Goal: Obtain resource: Download file/media

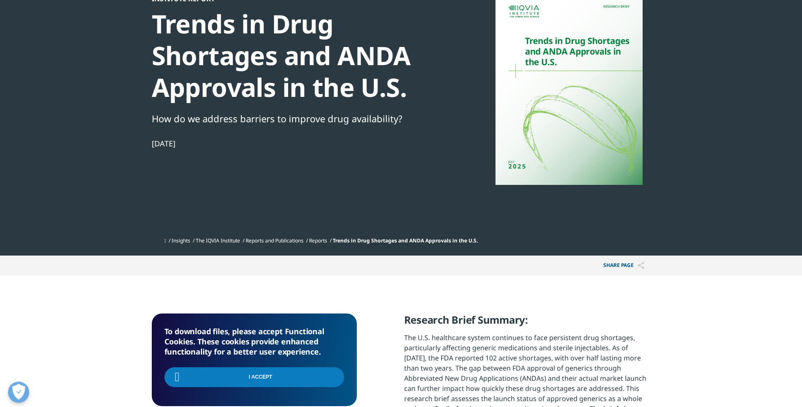
scroll to position [28, 0]
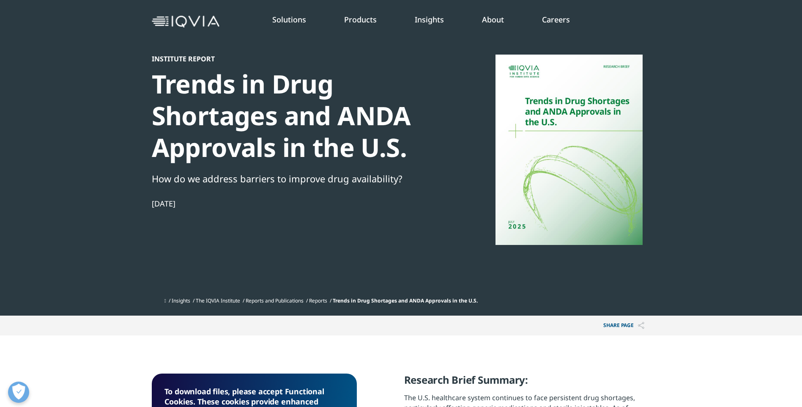
click at [478, 302] on span "Trends in Drug Shortages and ANDA Approvals in the U.S." at bounding box center [405, 300] width 145 height 7
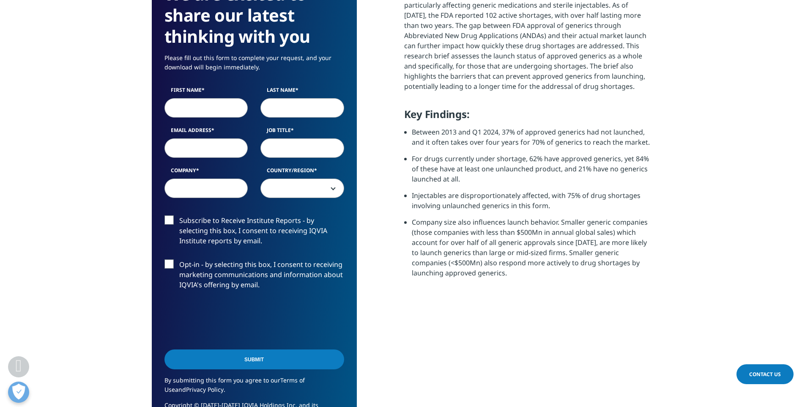
scroll to position [456, 0]
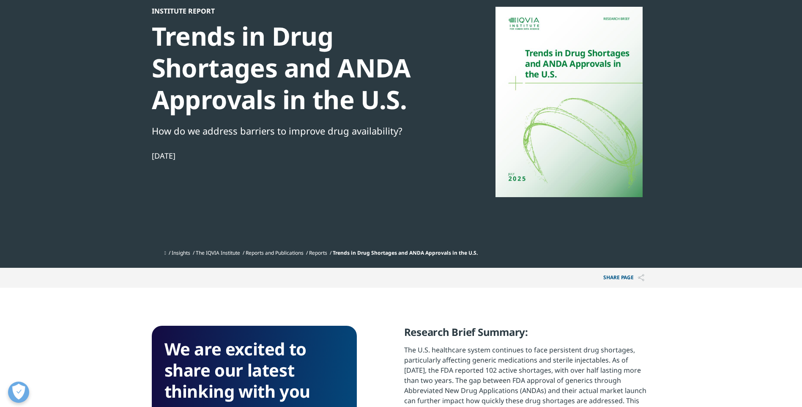
click at [245, 189] on div "Institute Report Trends in Drug Shortages and ANDA Approvals in the U.S. How do…" at bounding box center [297, 126] width 290 height 238
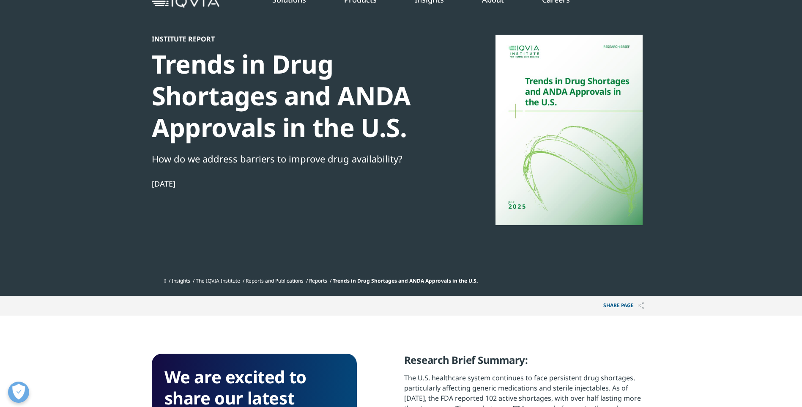
scroll to position [0, 0]
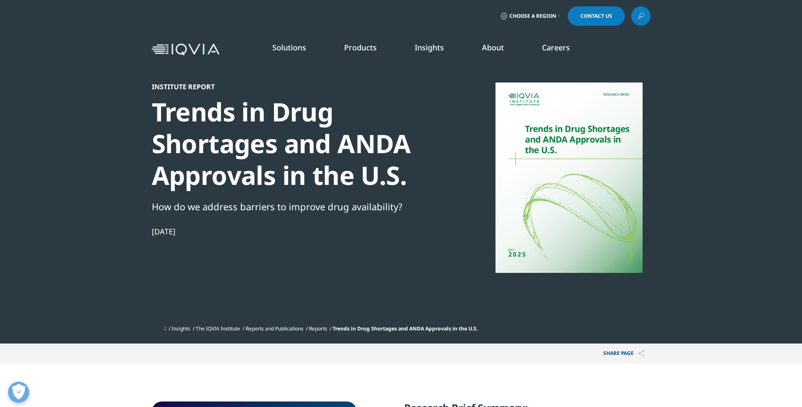
click at [550, 138] on div at bounding box center [568, 177] width 163 height 190
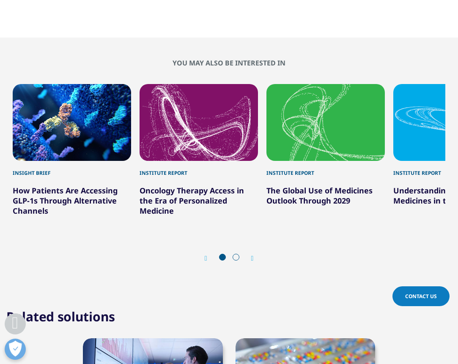
scroll to position [467, 432]
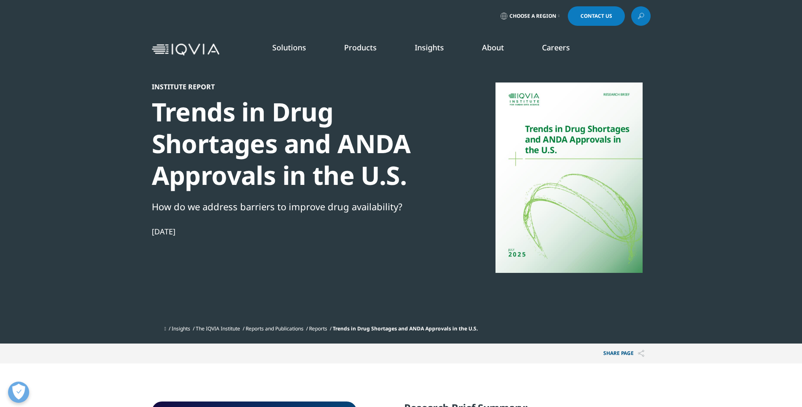
scroll to position [467, 499]
click at [544, 124] on div at bounding box center [568, 177] width 163 height 190
click at [604, 115] on div at bounding box center [568, 177] width 163 height 190
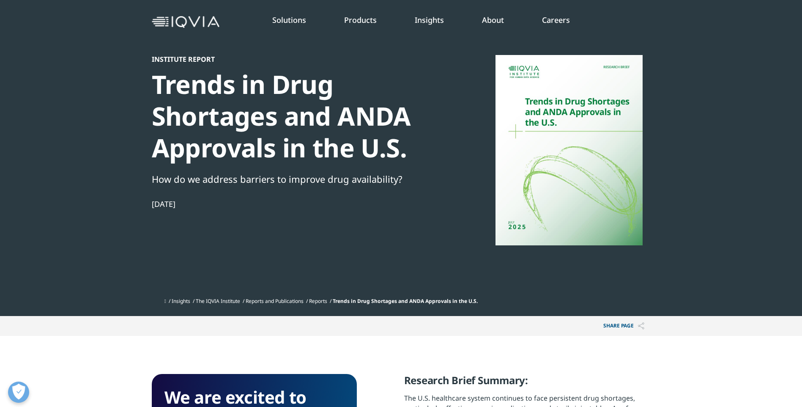
scroll to position [42, 0]
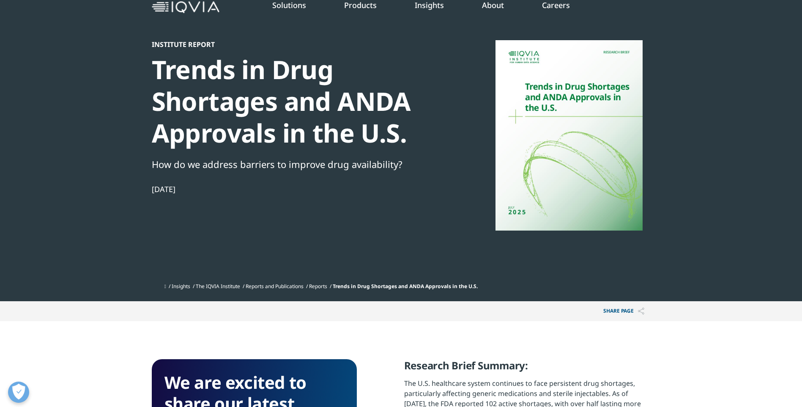
click at [215, 295] on div "Institute Report Trends in Drug Shortages and ANDA Approvals in the U.S. How do…" at bounding box center [401, 129] width 499 height 343
click at [230, 285] on link "The IQVIA Institute" at bounding box center [218, 285] width 44 height 7
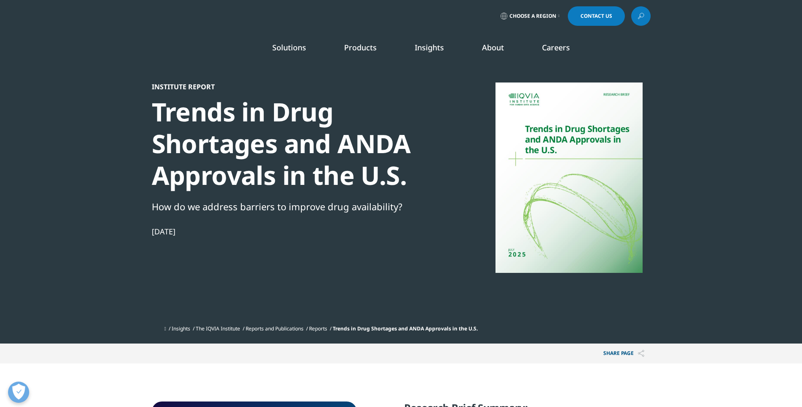
scroll to position [467, 499]
click at [583, 219] on div at bounding box center [568, 177] width 163 height 190
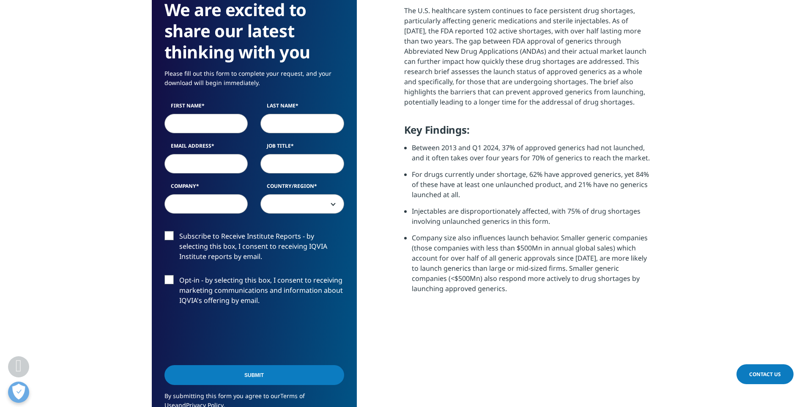
scroll to position [423, 0]
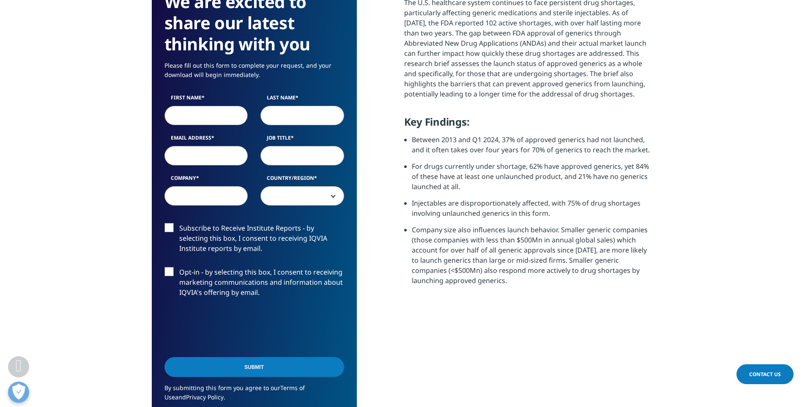
click at [200, 112] on input "First Name" at bounding box center [206, 115] width 84 height 19
type input "[PERSON_NAME]"
type input "[EMAIL_ADDRESS][DOMAIN_NAME]"
type input "[GEOGRAPHIC_DATA]"
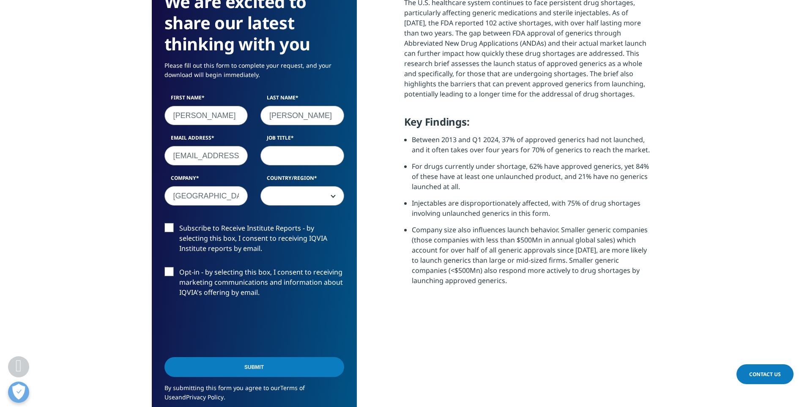
select select "[GEOGRAPHIC_DATA]"
